Goal: Communication & Community: Ask a question

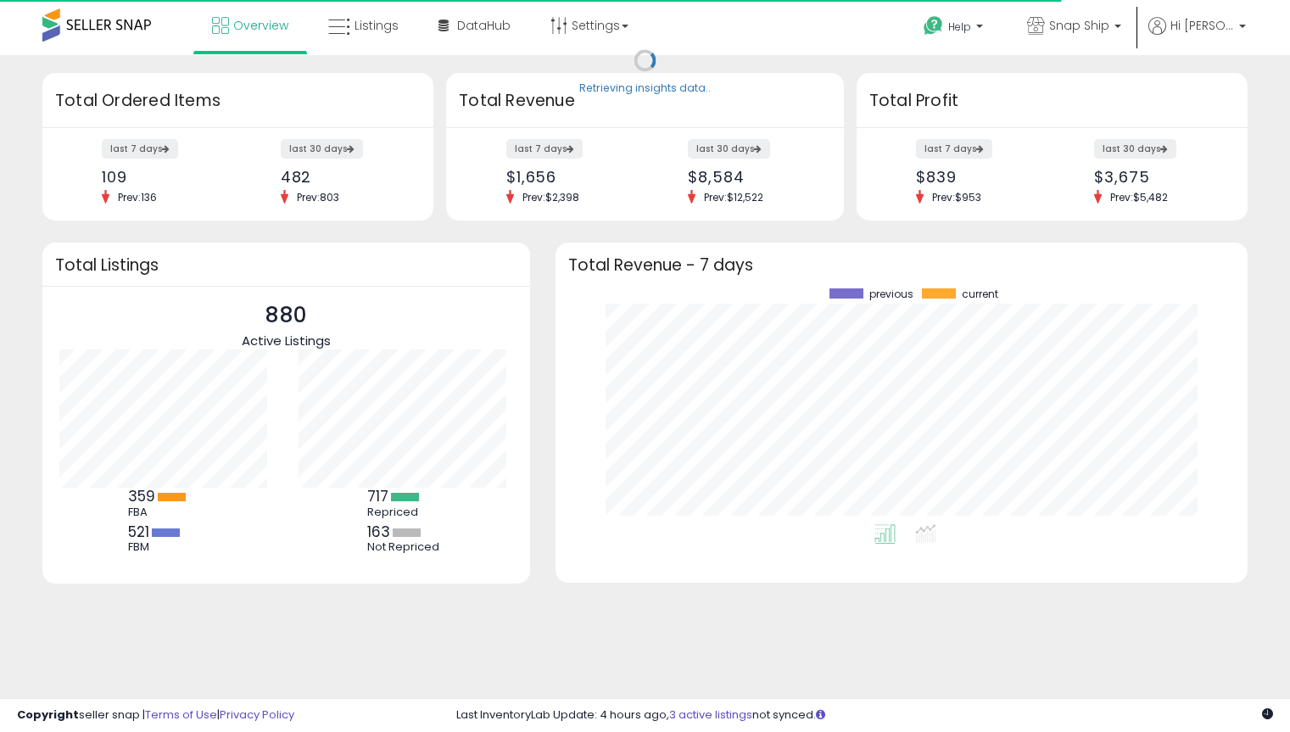
scroll to position [236, 659]
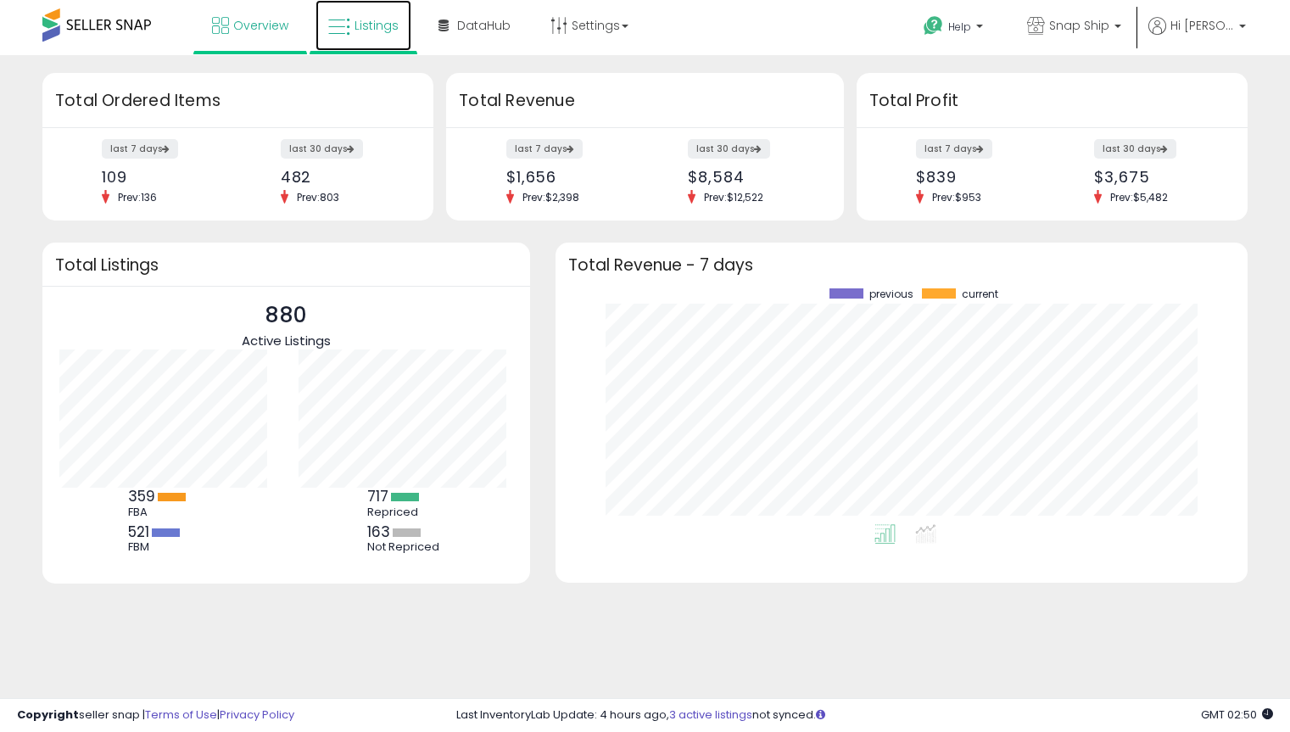
click at [357, 26] on span "Listings" at bounding box center [377, 25] width 44 height 17
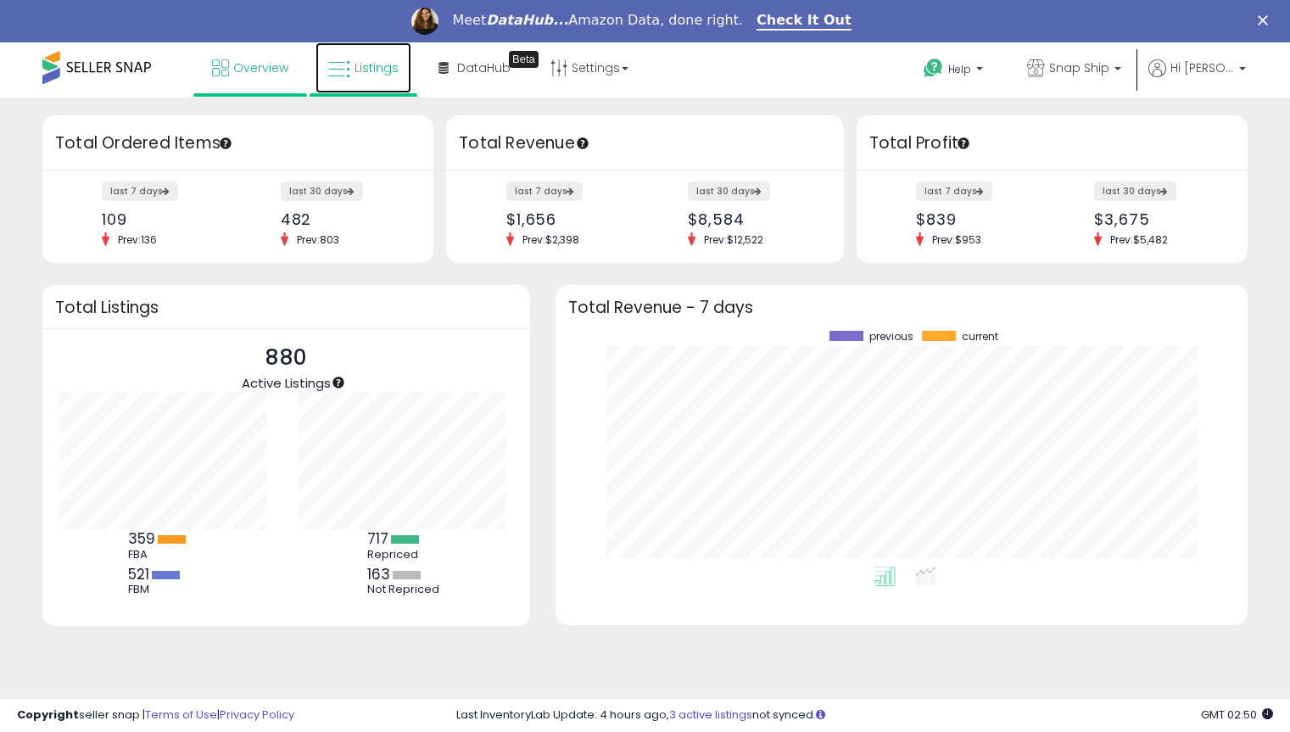
scroll to position [0, 0]
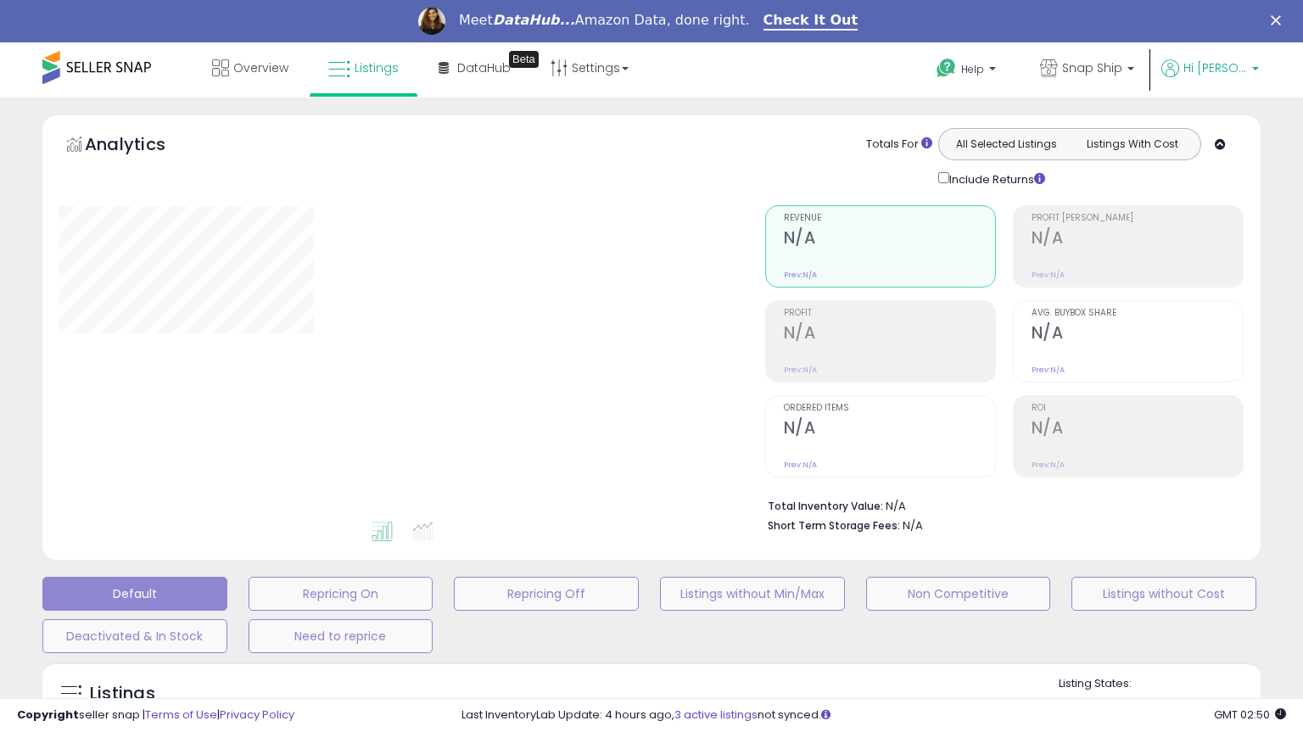
click at [1234, 67] on span "Hi [PERSON_NAME]" at bounding box center [1216, 67] width 64 height 17
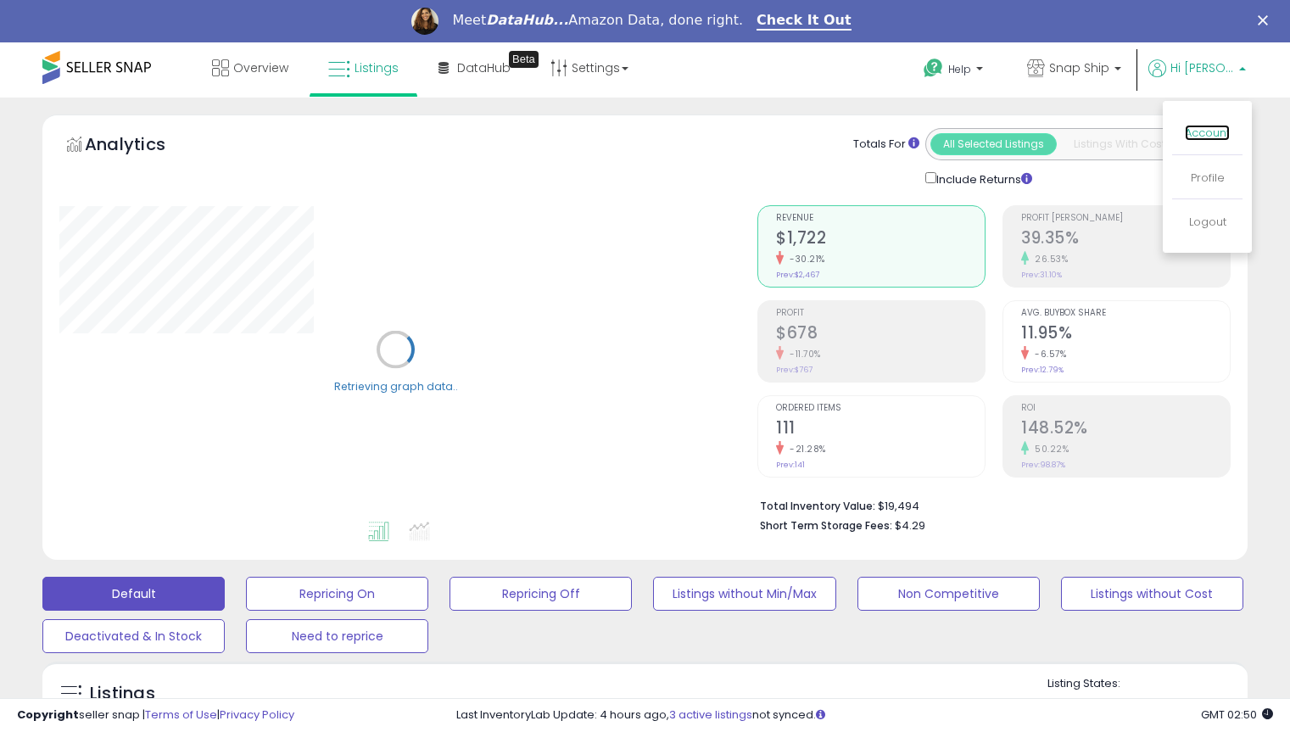
click at [1209, 135] on link "Account" at bounding box center [1207, 133] width 45 height 16
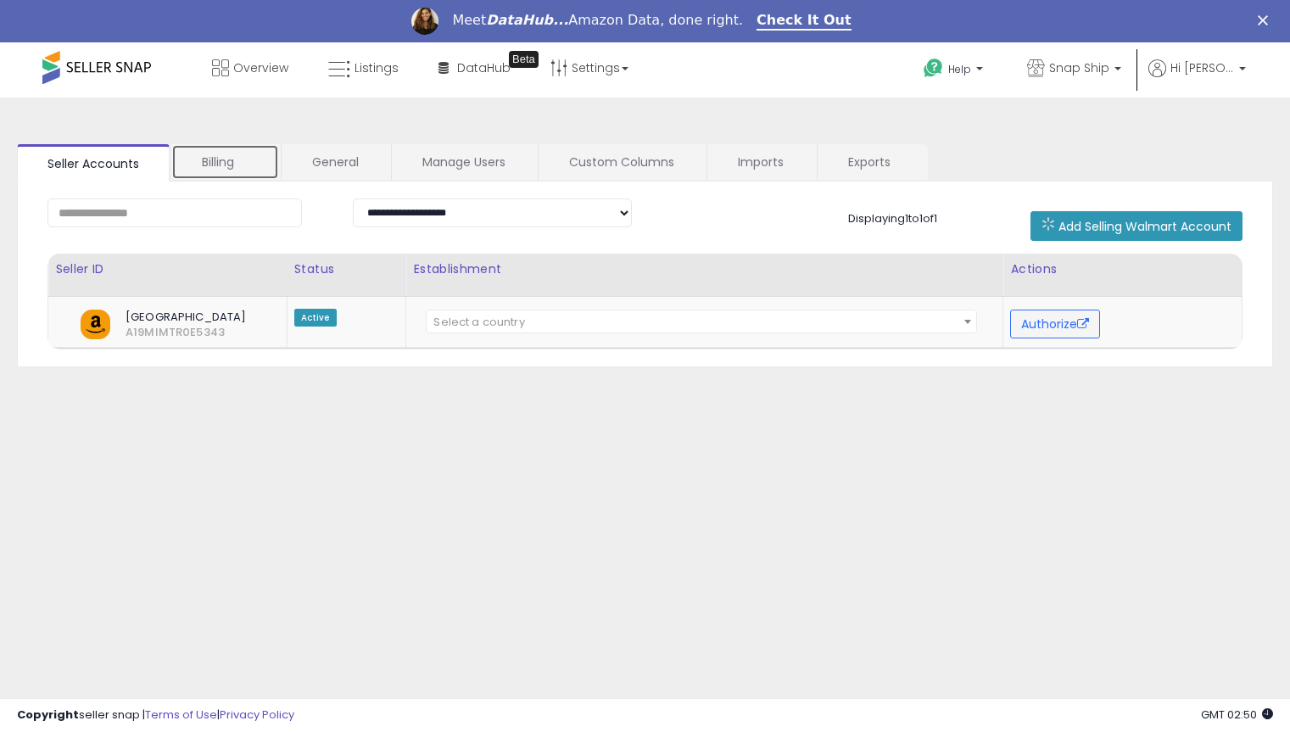
click at [220, 162] on link "Billing" at bounding box center [225, 162] width 108 height 36
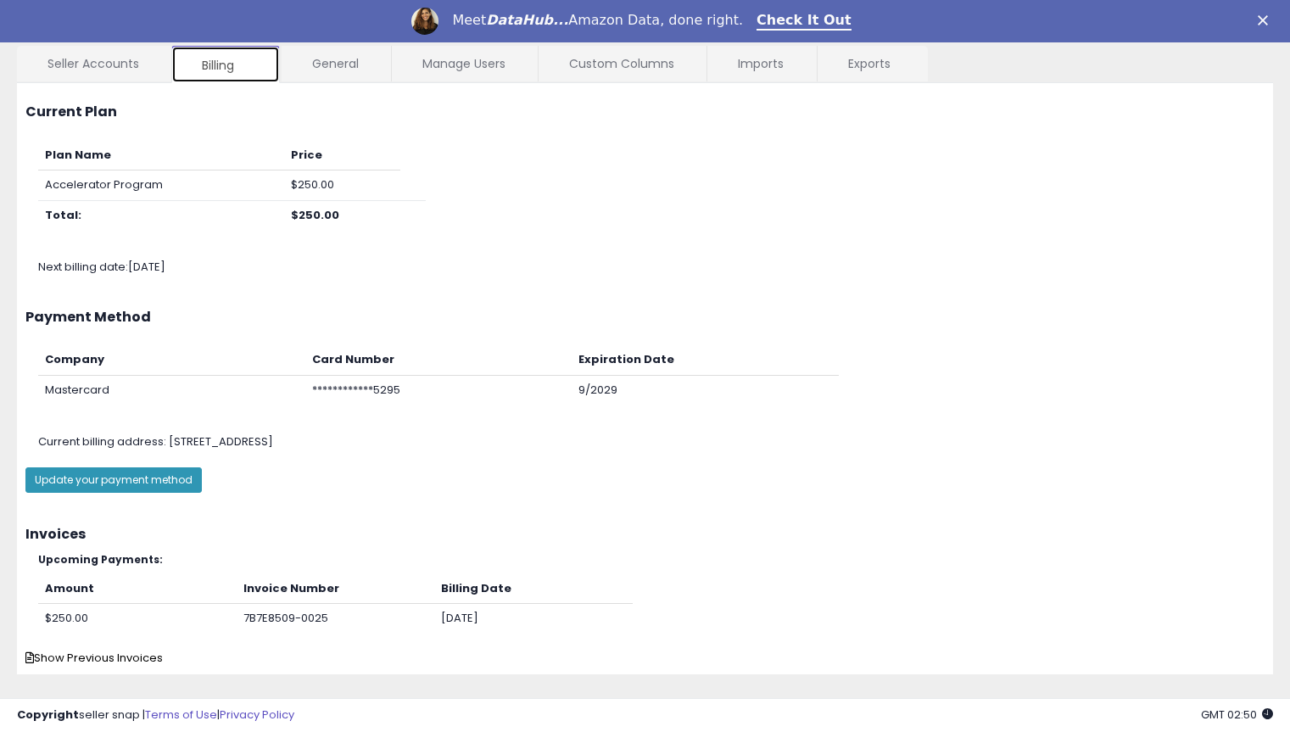
scroll to position [129, 0]
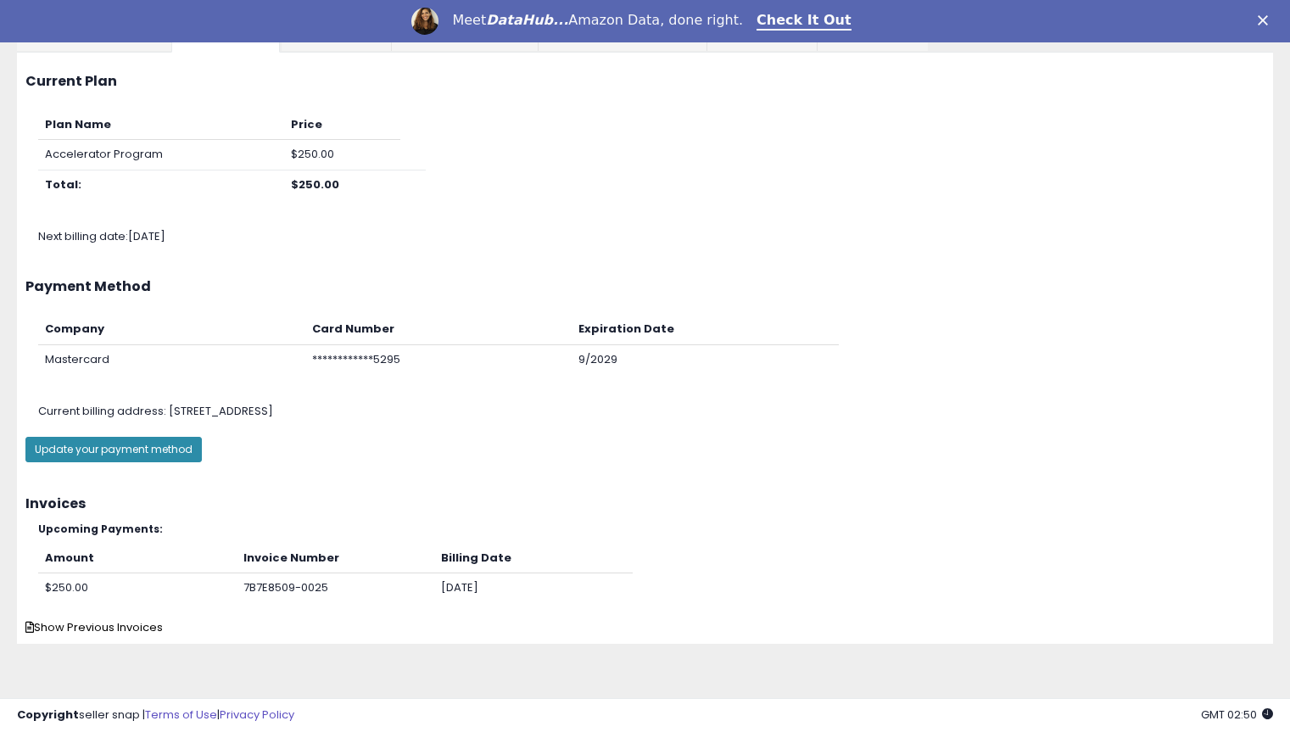
click at [101, 452] on button "Update your payment method" at bounding box center [113, 449] width 176 height 25
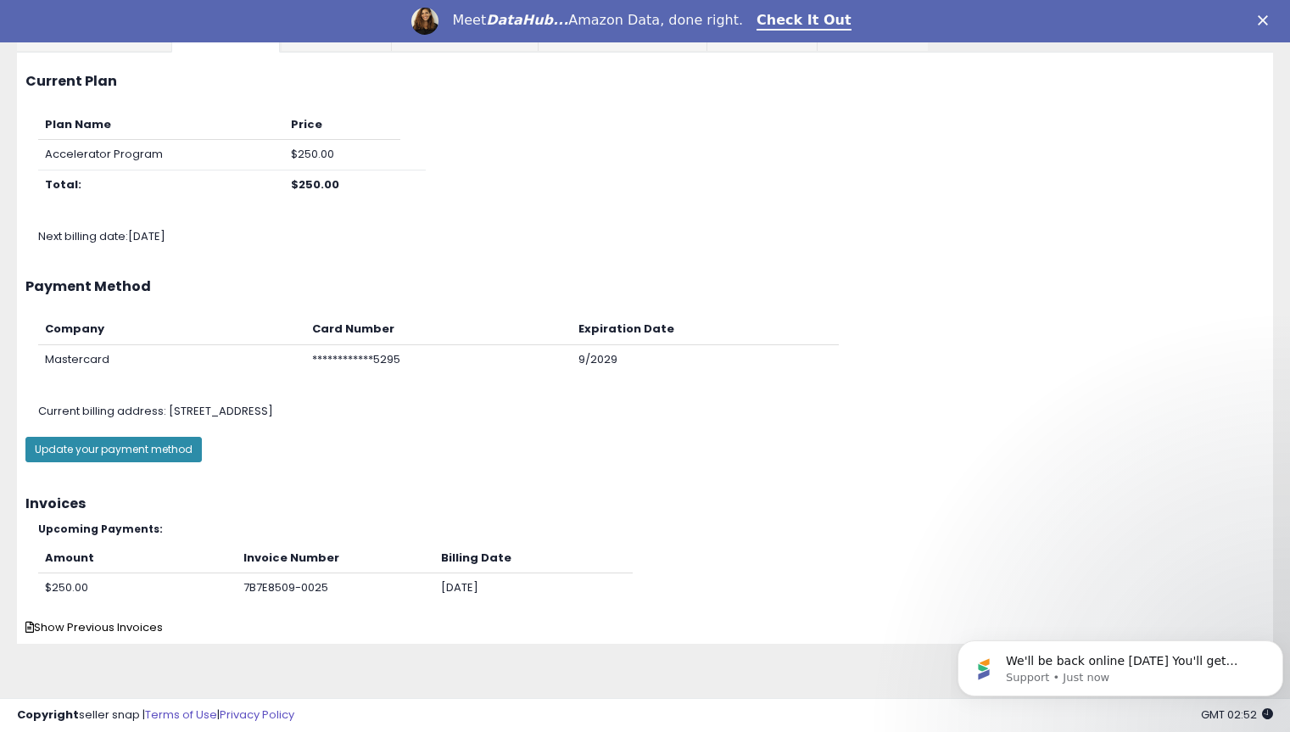
scroll to position [0, 0]
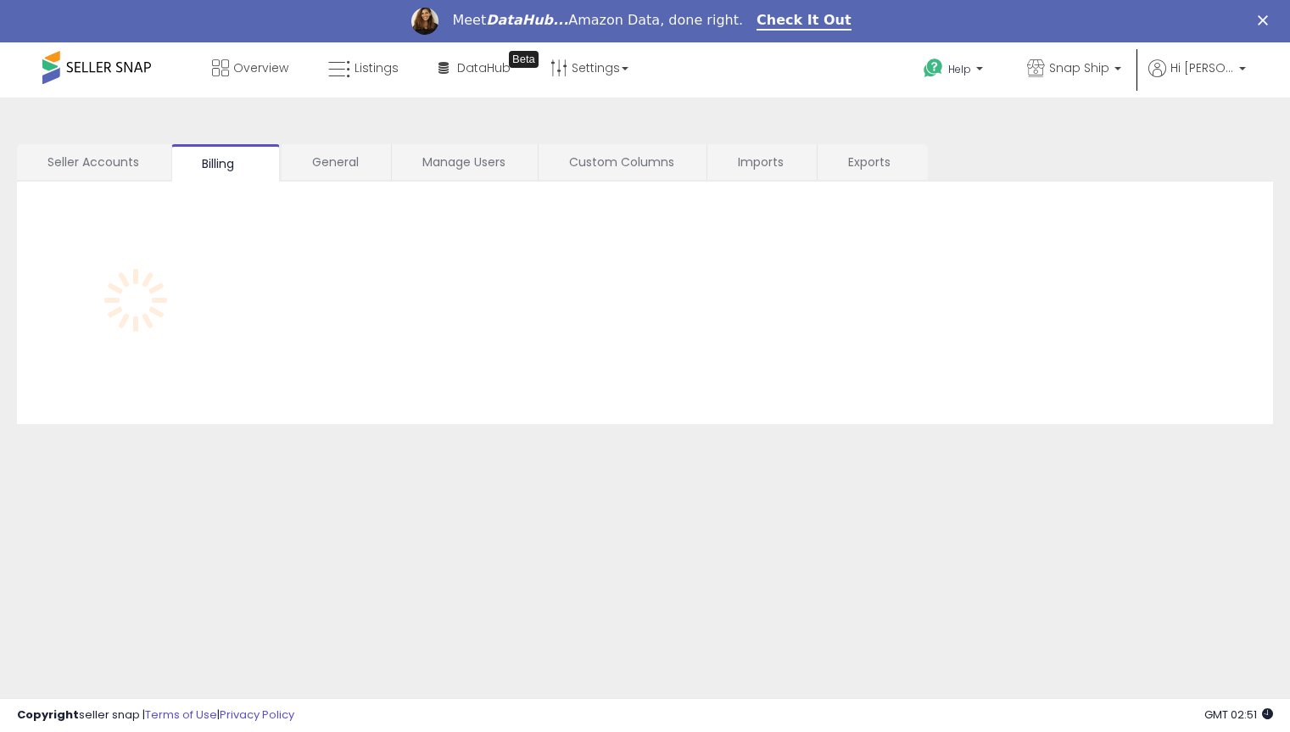
click at [985, 26] on div "Meet DataHub... Amazon Data, done right. Check It Out" at bounding box center [645, 21] width 1290 height 29
click at [962, 70] on span "Help" at bounding box center [960, 69] width 23 height 14
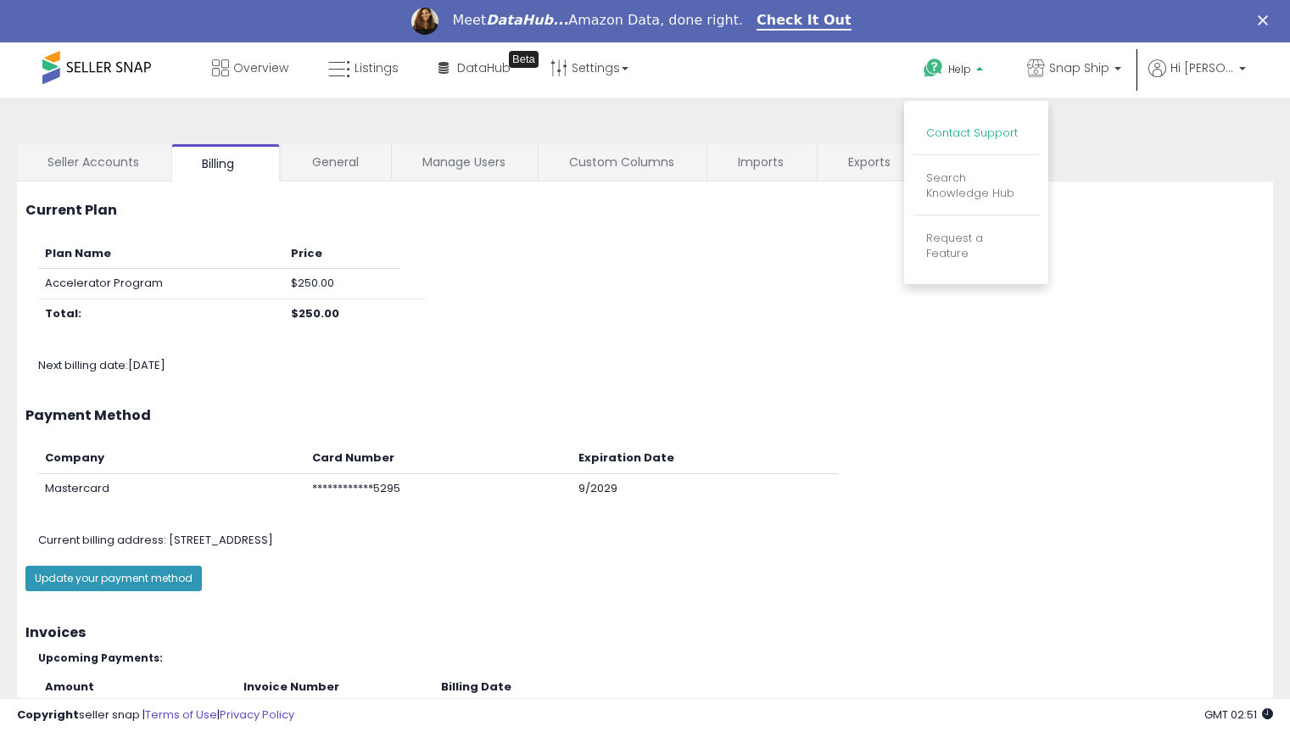
click at [987, 139] on link "Contact Support" at bounding box center [972, 133] width 92 height 16
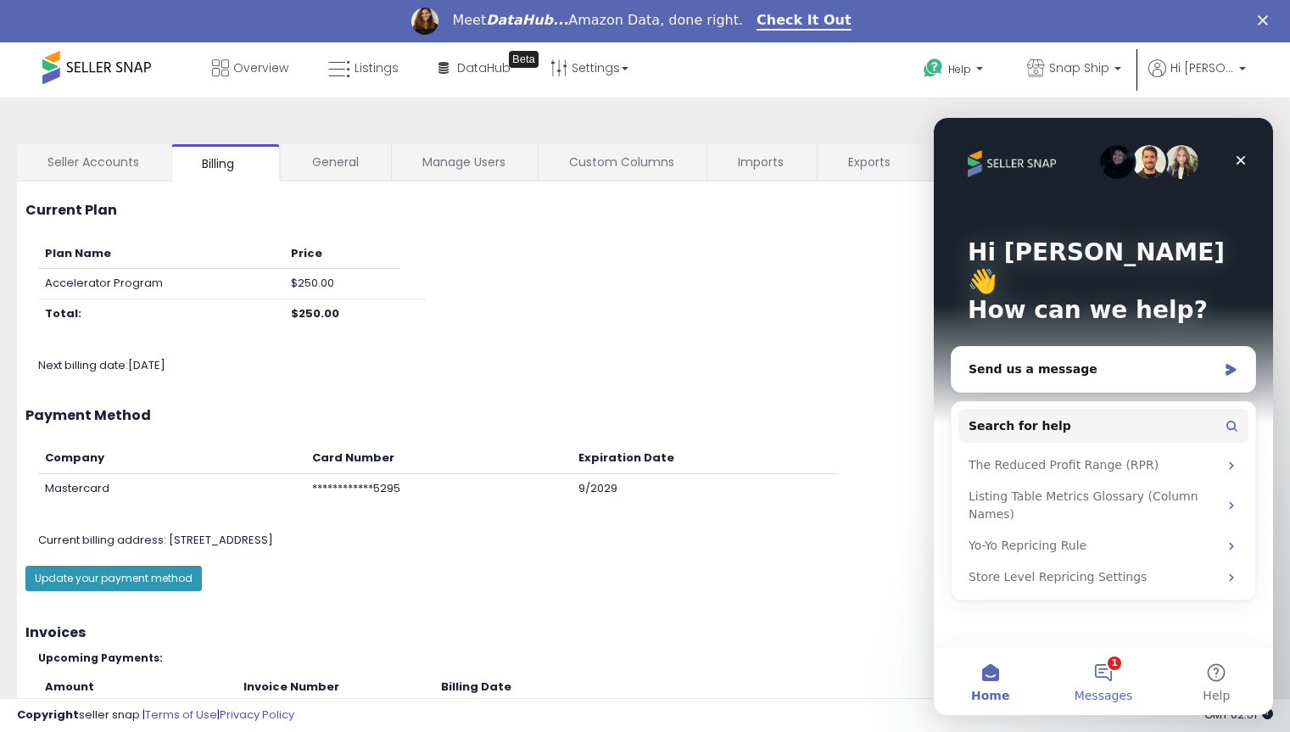
click at [1089, 671] on button "1 Messages" at bounding box center [1103, 681] width 113 height 68
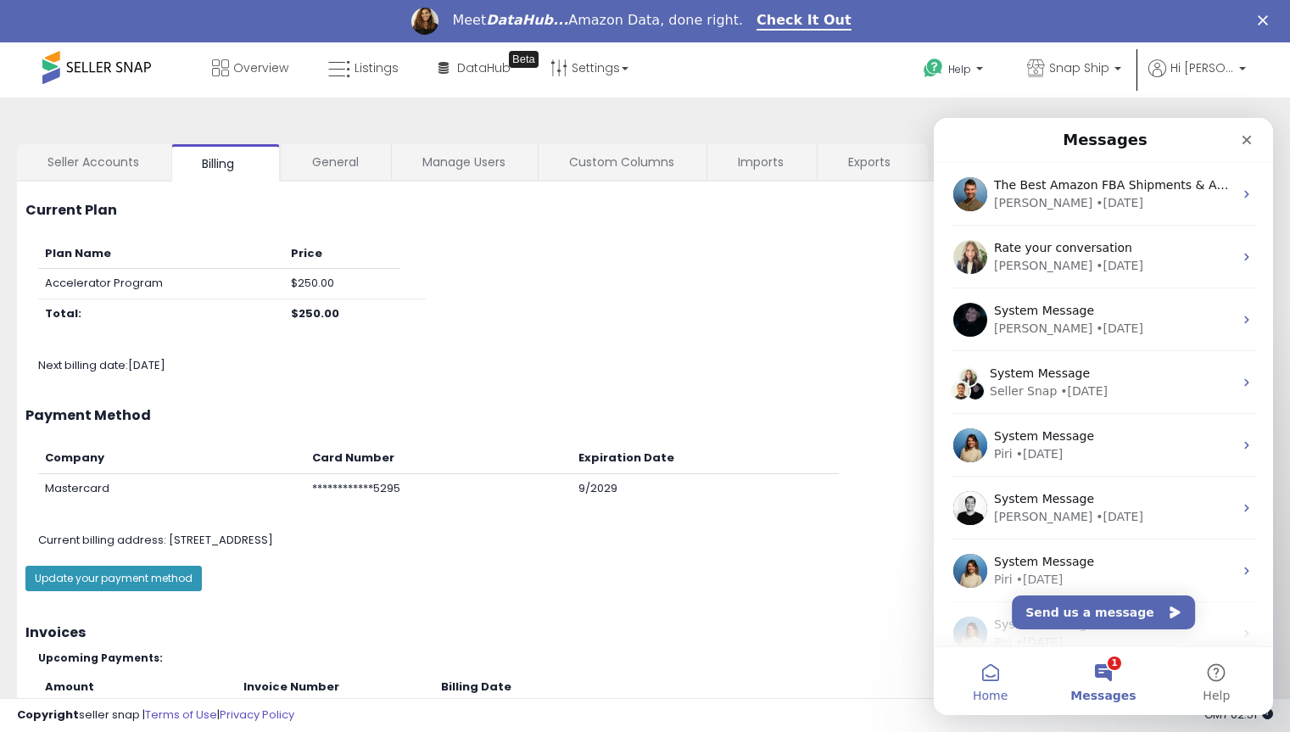
click at [1011, 682] on button "Home" at bounding box center [990, 681] width 113 height 68
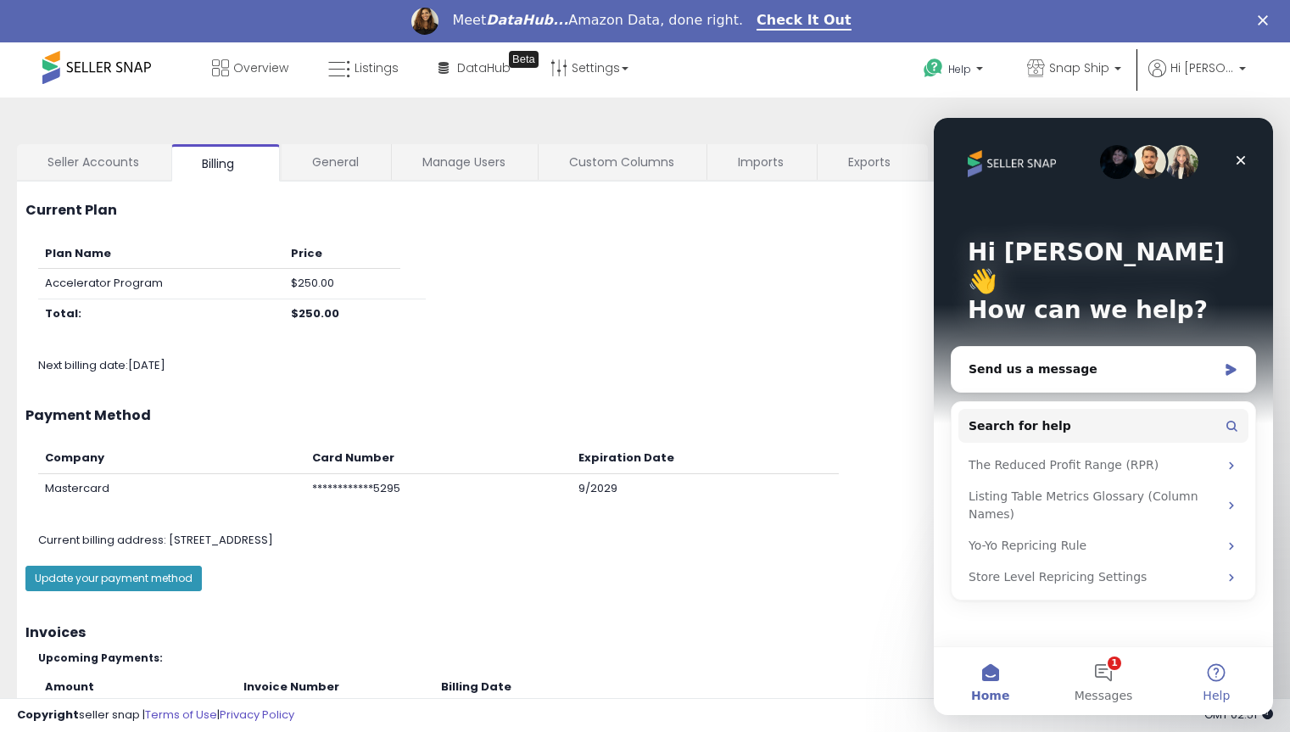
click at [1218, 684] on button "Help" at bounding box center [1217, 681] width 113 height 68
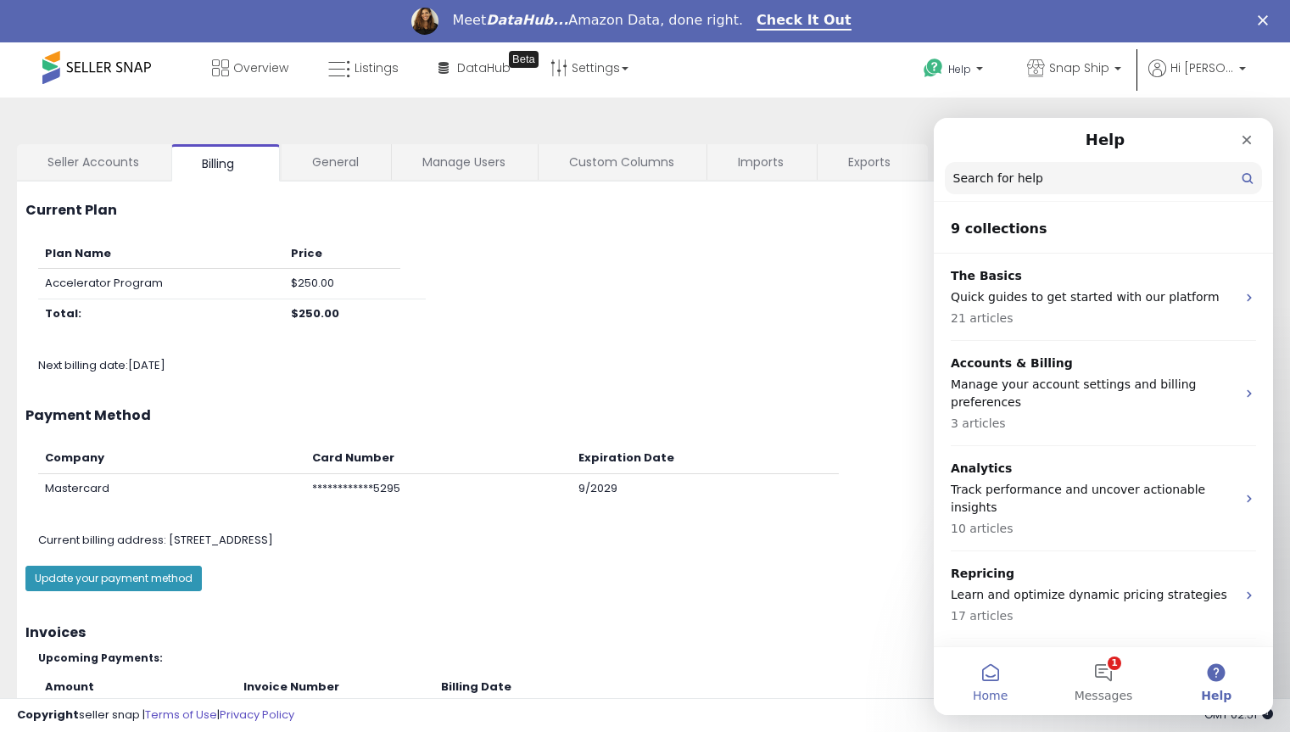
click at [998, 680] on button "Home" at bounding box center [990, 681] width 113 height 68
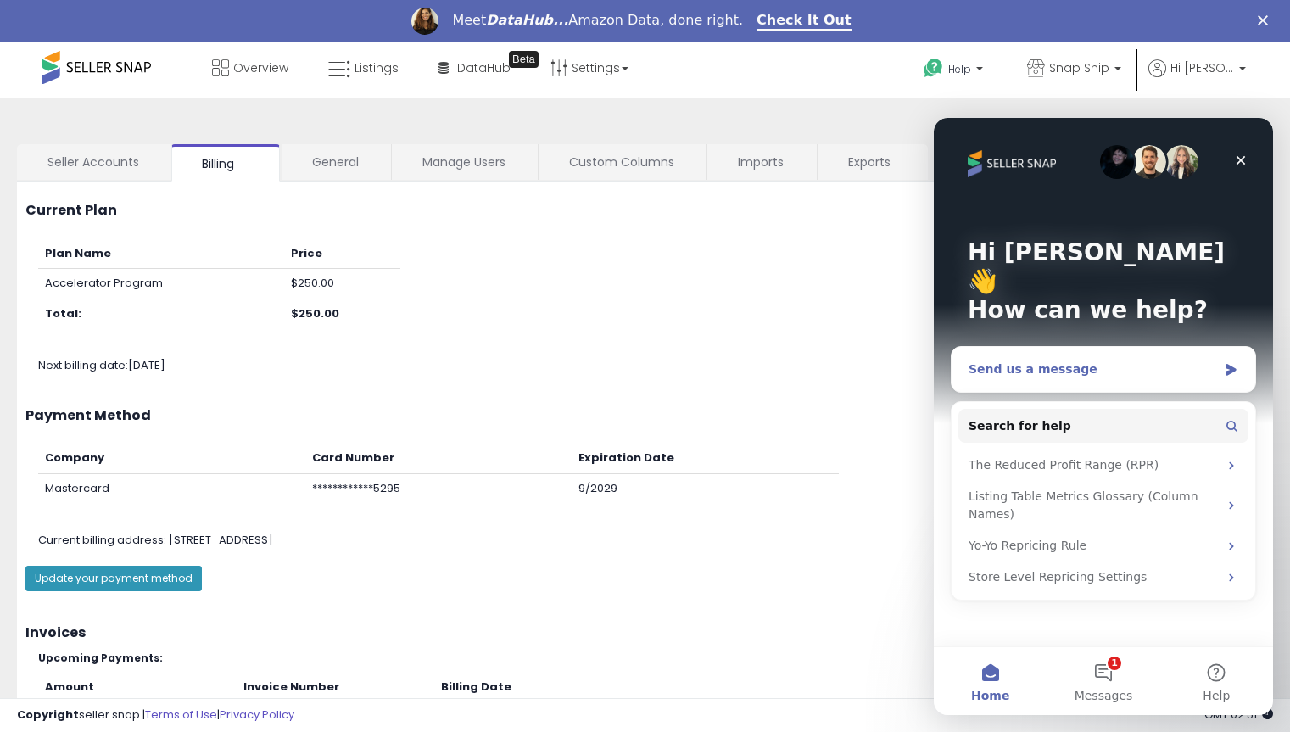
click at [1033, 361] on div "Send us a message" at bounding box center [1093, 370] width 249 height 18
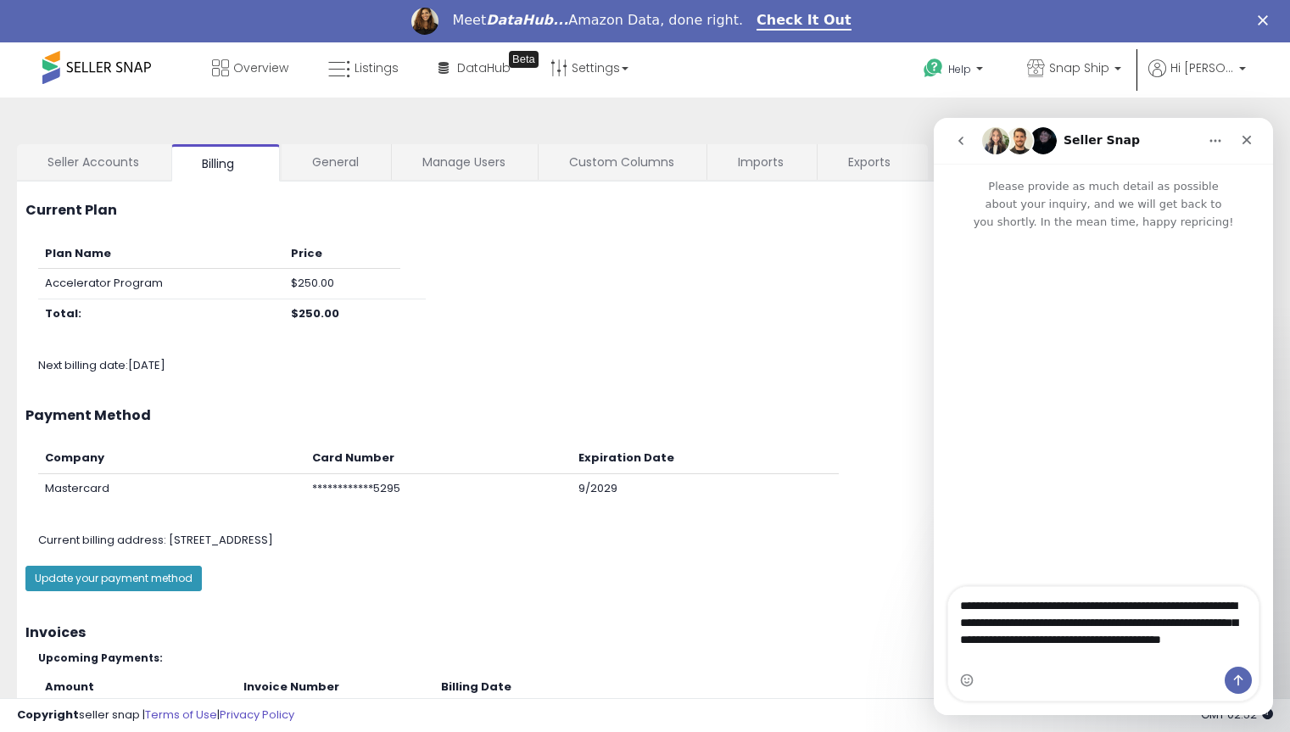
type textarea "**********"
click at [1236, 676] on icon "Send a message…" at bounding box center [1239, 681] width 14 height 14
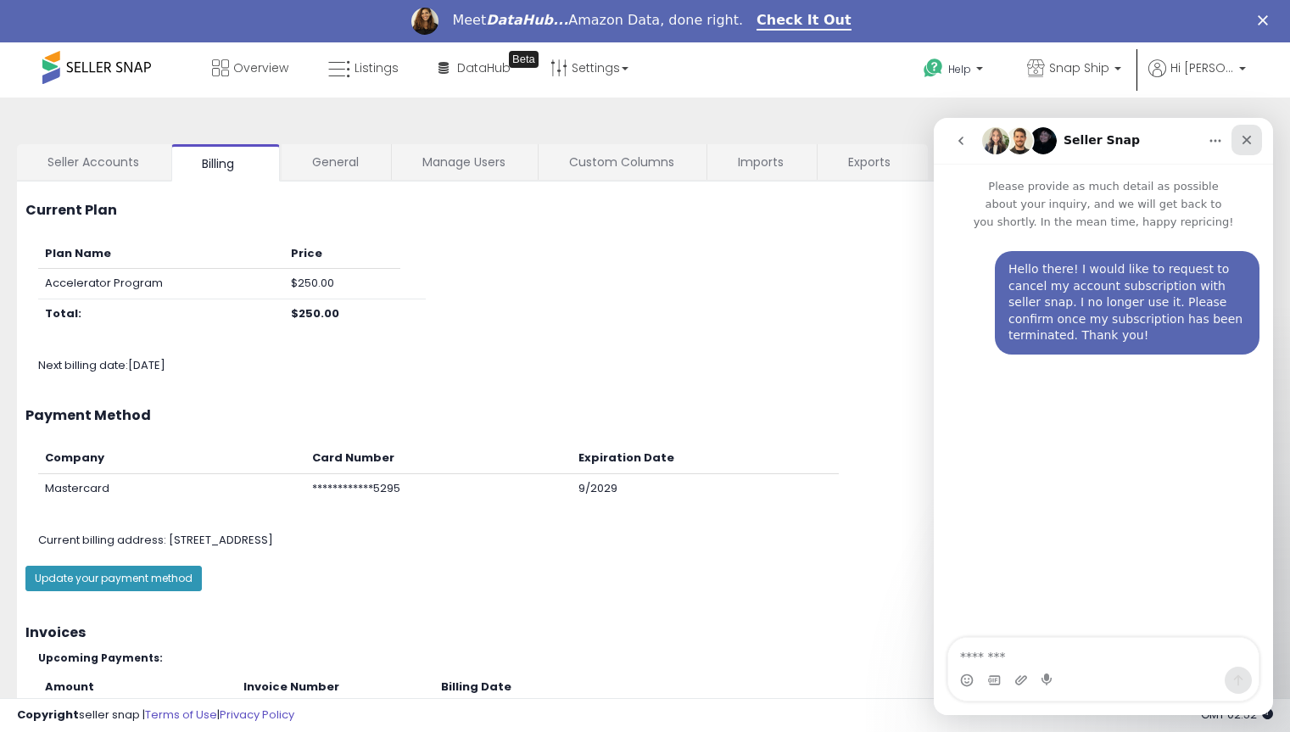
click at [1247, 143] on icon "Close" at bounding box center [1247, 140] width 14 height 14
